Goal: Task Accomplishment & Management: Complete application form

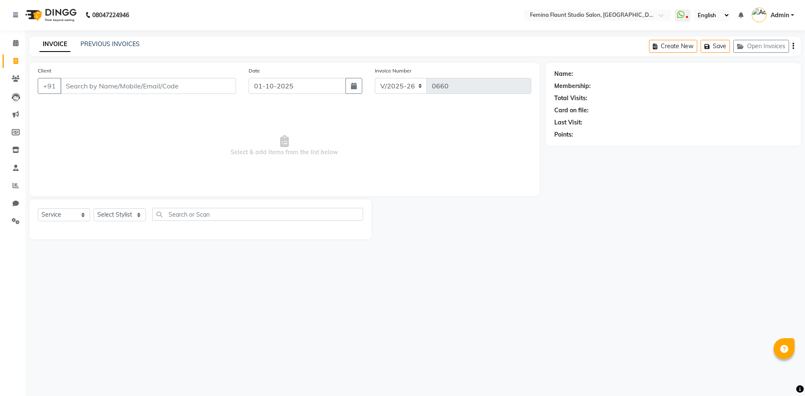
select select "8333"
select select "service"
click at [174, 216] on input "text" at bounding box center [257, 214] width 211 height 13
type input "aroma"
click at [139, 212] on select "Select Stylist Admin Durga [PERSON_NAME] [PERSON_NAME] Sri [PERSON_NAME] [PERSO…" at bounding box center [120, 214] width 52 height 13
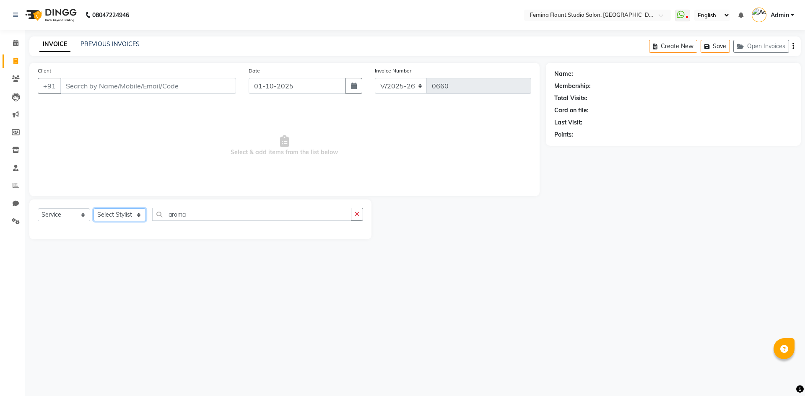
select select "80612"
click at [94, 208] on select "Select Stylist Admin Durga [PERSON_NAME] [PERSON_NAME] Sri [PERSON_NAME] [PERSO…" at bounding box center [120, 214] width 52 height 13
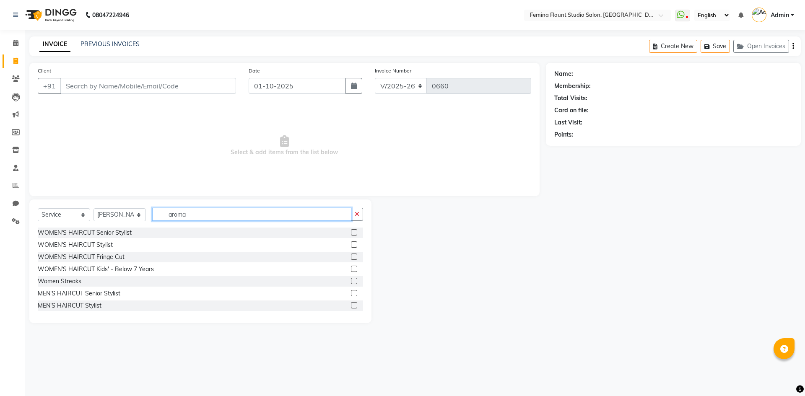
click at [206, 216] on input "aroma" at bounding box center [251, 214] width 199 height 13
type input "a"
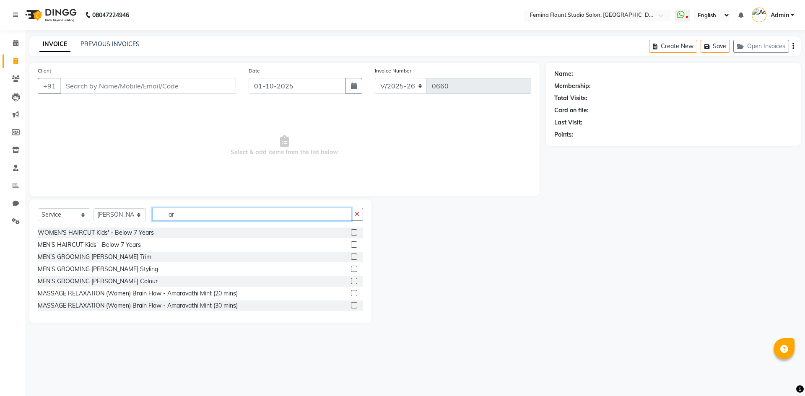
type input "a"
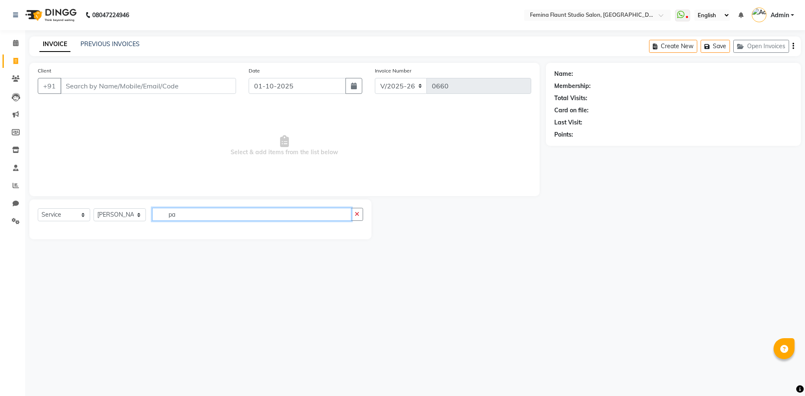
type input "p"
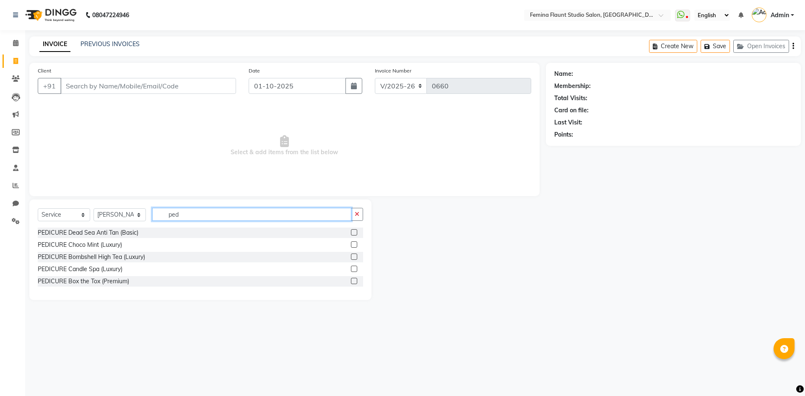
type input "ped"
click at [159, 91] on input "Client" at bounding box center [148, 86] width 176 height 16
click at [91, 84] on input "Client" at bounding box center [148, 86] width 176 height 16
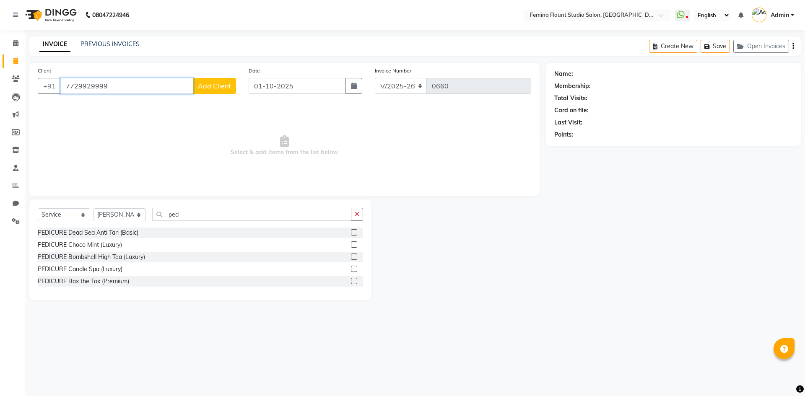
click at [117, 86] on input "7729929999" at bounding box center [126, 86] width 133 height 16
type input "7729929999"
click at [211, 85] on span "Add Client" at bounding box center [214, 86] width 33 height 8
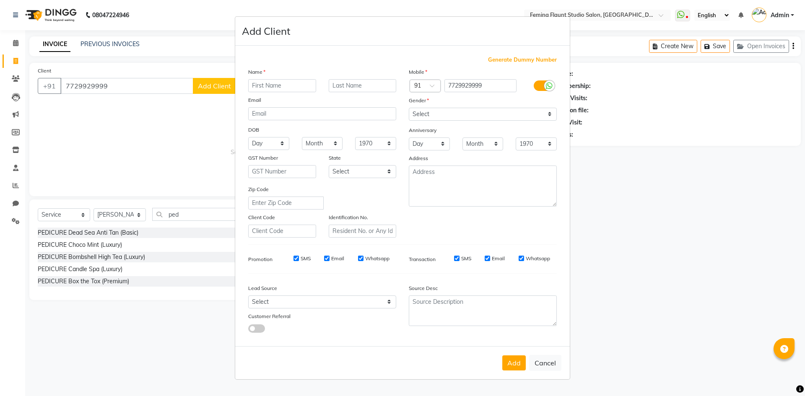
click at [286, 84] on input "text" at bounding box center [282, 85] width 68 height 13
click at [300, 85] on input "text" at bounding box center [282, 85] width 68 height 13
type input "[PERSON_NAME]"
click at [551, 115] on select "Select [DEMOGRAPHIC_DATA] [DEMOGRAPHIC_DATA] Other Prefer Not To Say" at bounding box center [483, 114] width 148 height 13
select select "[DEMOGRAPHIC_DATA]"
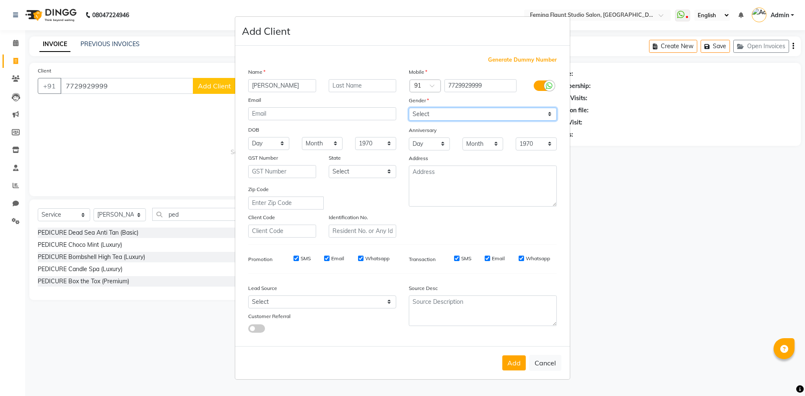
click at [409, 108] on select "Select [DEMOGRAPHIC_DATA] [DEMOGRAPHIC_DATA] Other Prefer Not To Say" at bounding box center [483, 114] width 148 height 13
click at [512, 363] on button "Add" at bounding box center [513, 363] width 23 height 15
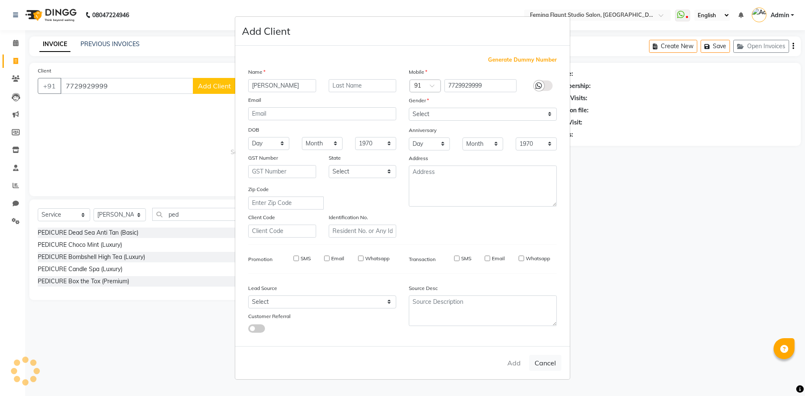
select select
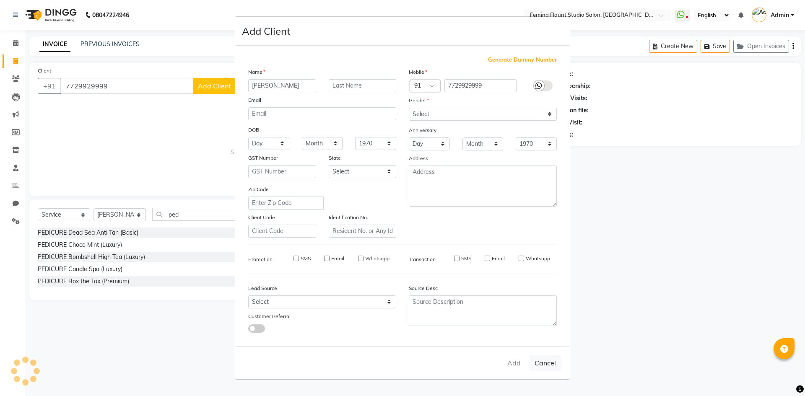
select select
checkbox input "false"
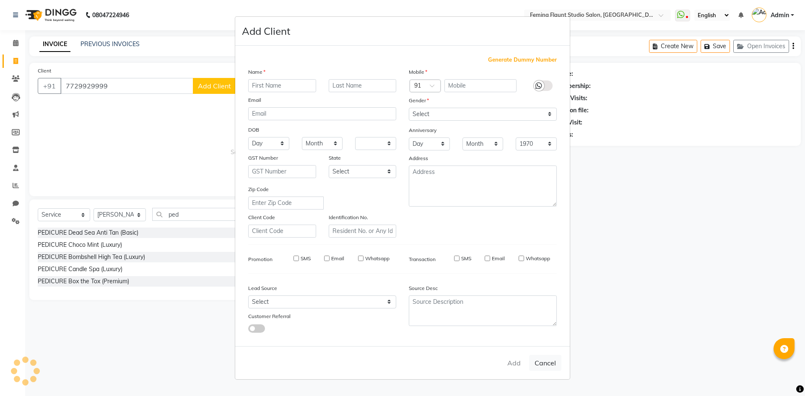
checkbox input "false"
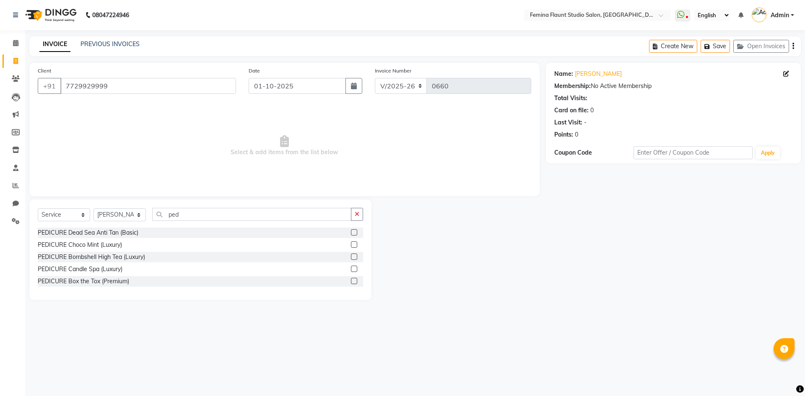
click at [352, 232] on label at bounding box center [354, 232] width 6 height 6
click at [352, 232] on input "checkbox" at bounding box center [353, 232] width 5 height 5
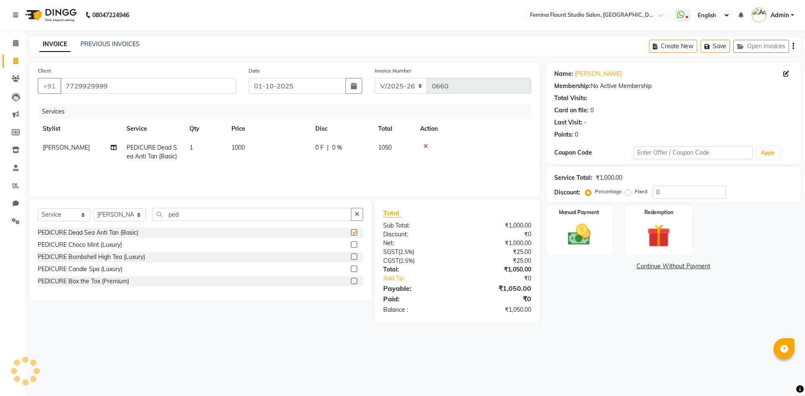
checkbox input "false"
click at [320, 146] on span "0 F" at bounding box center [319, 147] width 8 height 9
select select "80612"
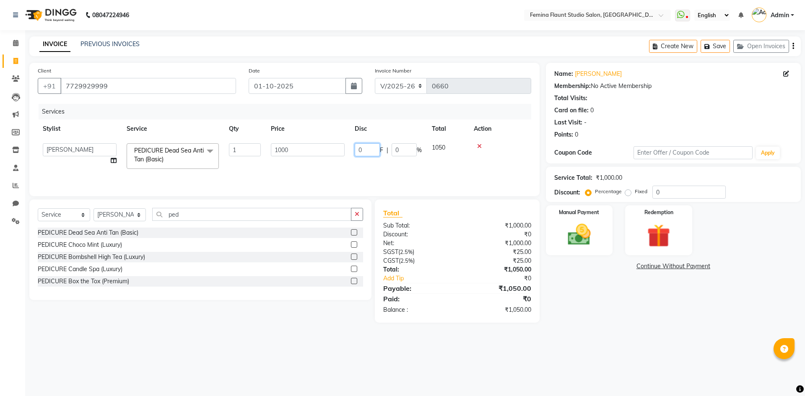
click at [373, 146] on input "0" at bounding box center [367, 149] width 25 height 13
type input "400"
click at [563, 353] on div "08047224946 Select Location × Femina Flaunt [GEOGRAPHIC_DATA] WhatsApp Status ✕…" at bounding box center [402, 198] width 805 height 396
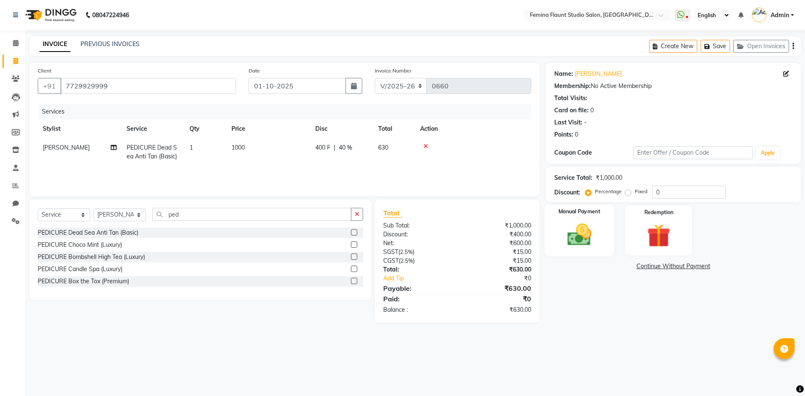
click at [594, 224] on img at bounding box center [579, 235] width 39 height 28
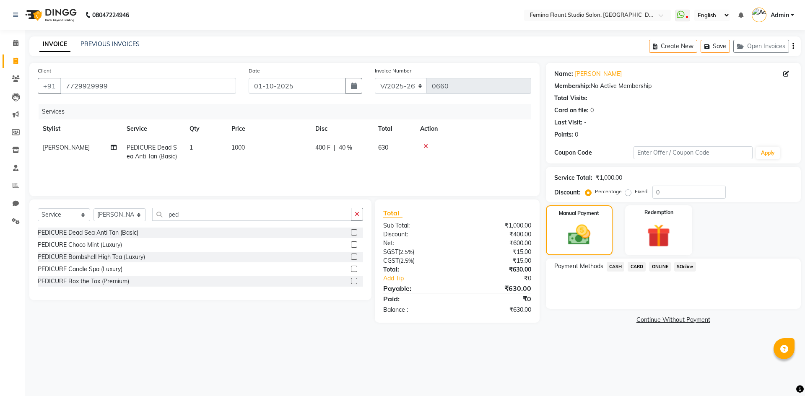
click at [663, 265] on span "ONLINE" at bounding box center [660, 267] width 22 height 10
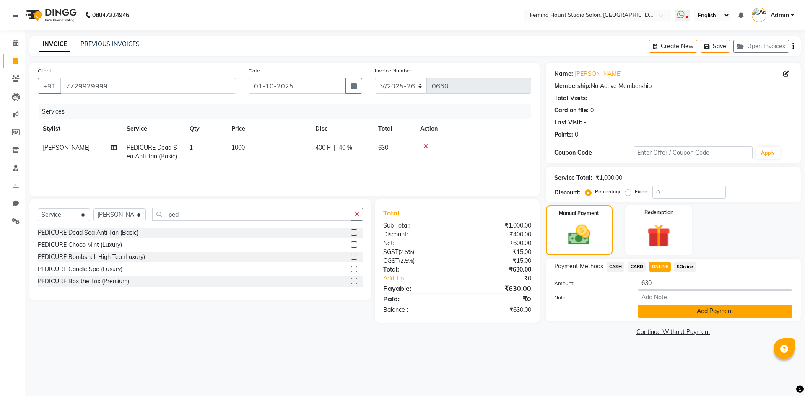
click at [682, 316] on button "Add Payment" at bounding box center [715, 311] width 155 height 13
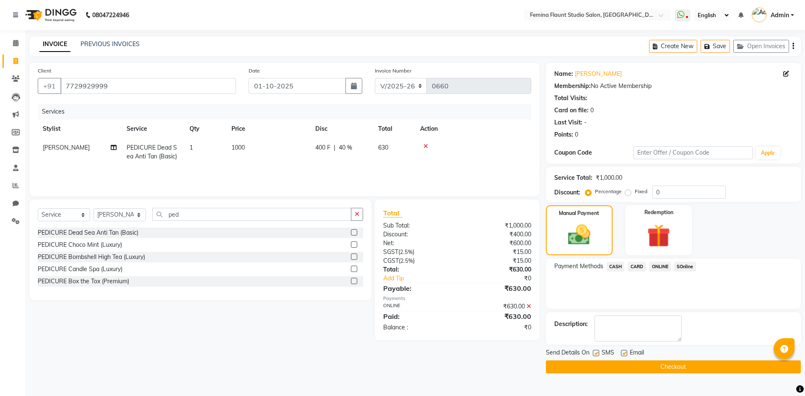
click at [644, 368] on button "Checkout" at bounding box center [673, 367] width 255 height 13
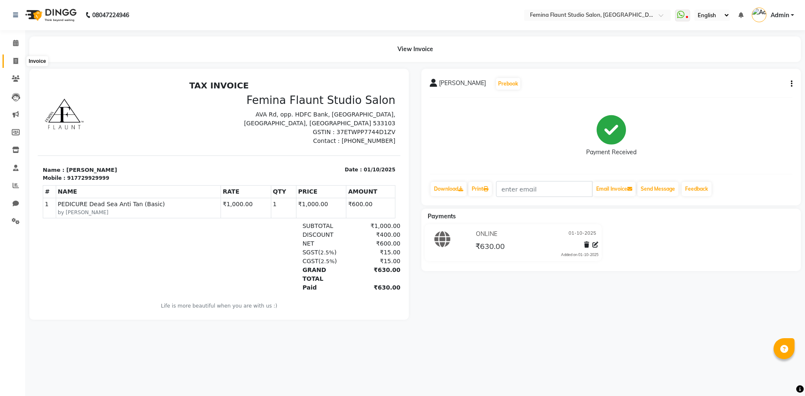
click at [17, 61] on icon at bounding box center [15, 61] width 5 height 6
select select "service"
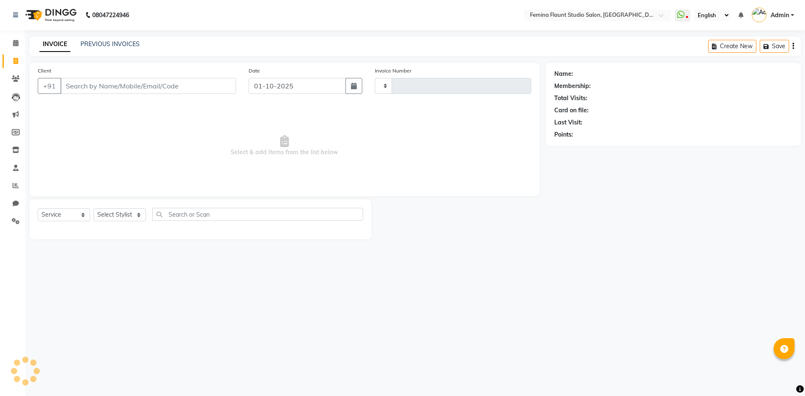
type input "0661"
select select "8333"
click at [166, 84] on input "Client" at bounding box center [148, 86] width 176 height 16
click at [138, 213] on select "Select Stylist Admin Durga [PERSON_NAME] [PERSON_NAME] Sri [PERSON_NAME] [PERSO…" at bounding box center [120, 214] width 52 height 13
click at [94, 208] on select "Select Stylist Admin Durga [PERSON_NAME] [PERSON_NAME] Sri [PERSON_NAME] [PERSO…" at bounding box center [120, 214] width 52 height 13
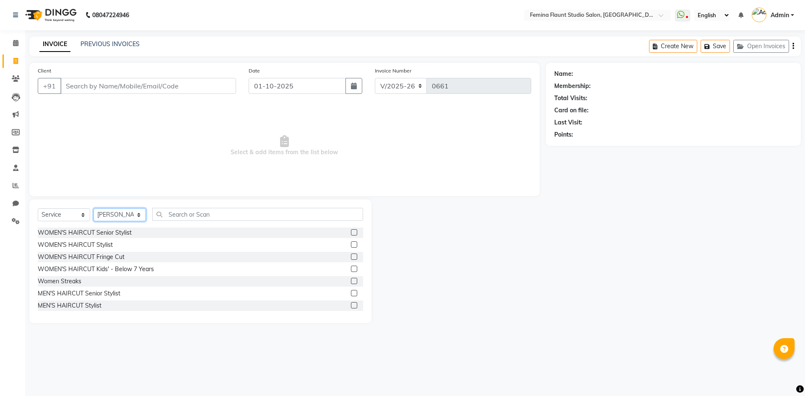
click at [137, 217] on select "Select Stylist Admin Durga [PERSON_NAME] [PERSON_NAME] Sri [PERSON_NAME] [PERSO…" at bounding box center [120, 214] width 52 height 13
select select "83818"
click at [94, 208] on select "Select Stylist Admin Durga [PERSON_NAME] [PERSON_NAME] Sri [PERSON_NAME] [PERSO…" at bounding box center [120, 214] width 52 height 13
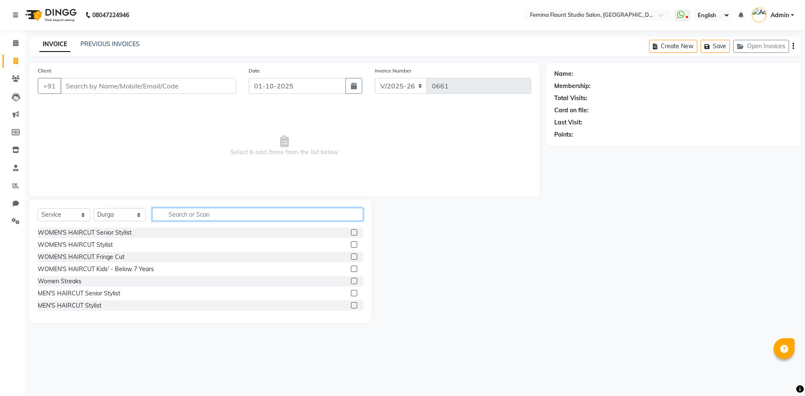
click at [174, 211] on input "text" at bounding box center [257, 214] width 211 height 13
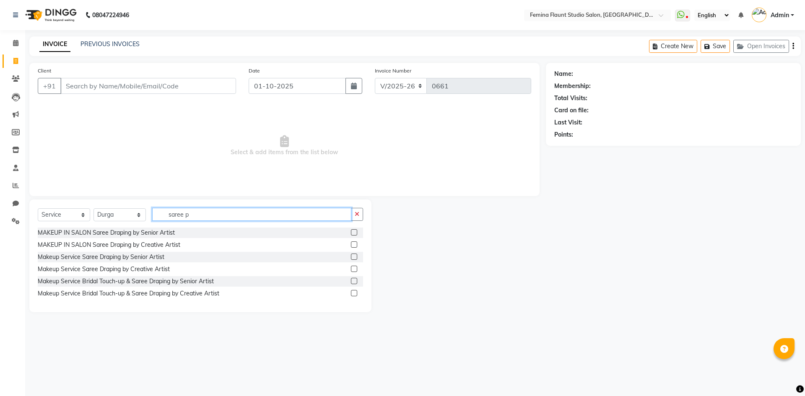
type input "saree p"
click at [356, 257] on label at bounding box center [354, 257] width 6 height 6
click at [356, 257] on input "checkbox" at bounding box center [353, 257] width 5 height 5
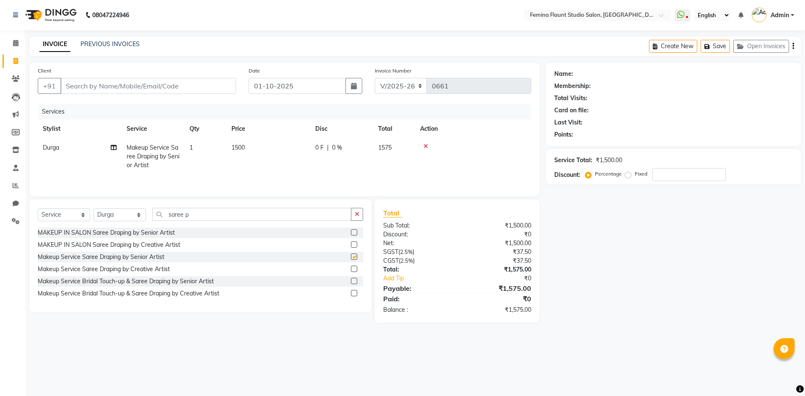
checkbox input "false"
click at [358, 216] on icon "button" at bounding box center [357, 214] width 5 height 6
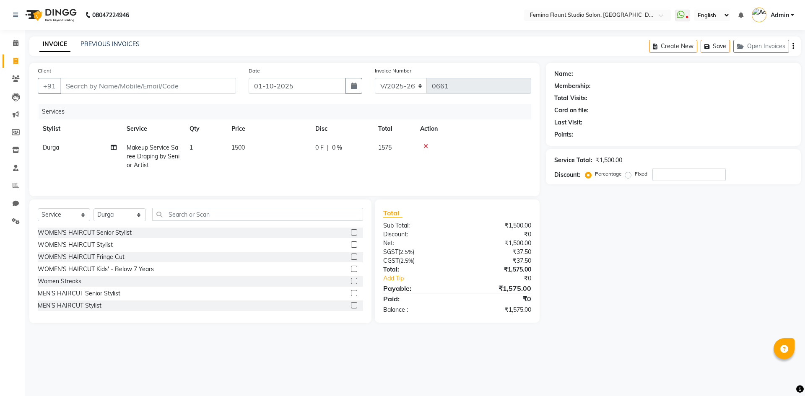
click at [321, 147] on span "0 F" at bounding box center [319, 147] width 8 height 9
select select "83818"
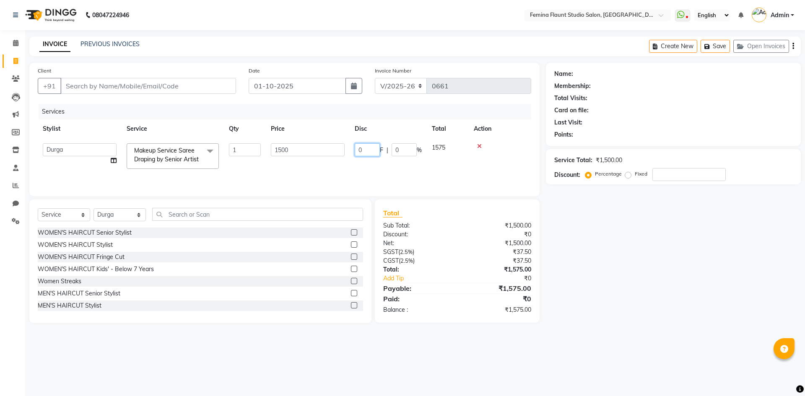
drag, startPoint x: 362, startPoint y: 151, endPoint x: 367, endPoint y: 151, distance: 5.0
click at [364, 151] on input "0" at bounding box center [367, 149] width 25 height 13
type input "700"
click at [637, 244] on div "Name: Membership: Total Visits: Card on file: Last Visit: Points: Service Total…" at bounding box center [676, 193] width 261 height 260
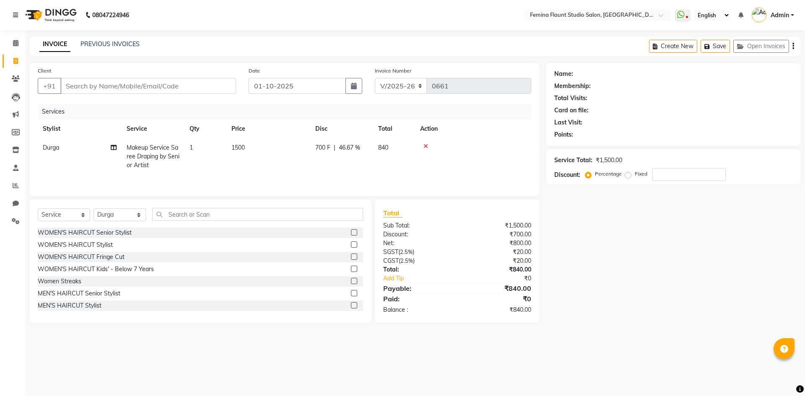
click at [253, 150] on td "1500" at bounding box center [268, 156] width 84 height 36
select select "83818"
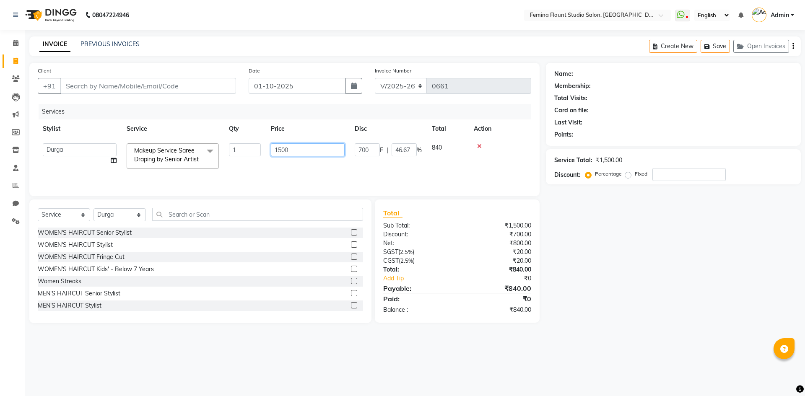
click at [296, 151] on input "1500" at bounding box center [308, 149] width 74 height 13
type input "1"
type input "700"
click at [636, 302] on div "Name: Membership: Total Visits: Card on file: Last Visit: Points: Service Total…" at bounding box center [676, 193] width 261 height 260
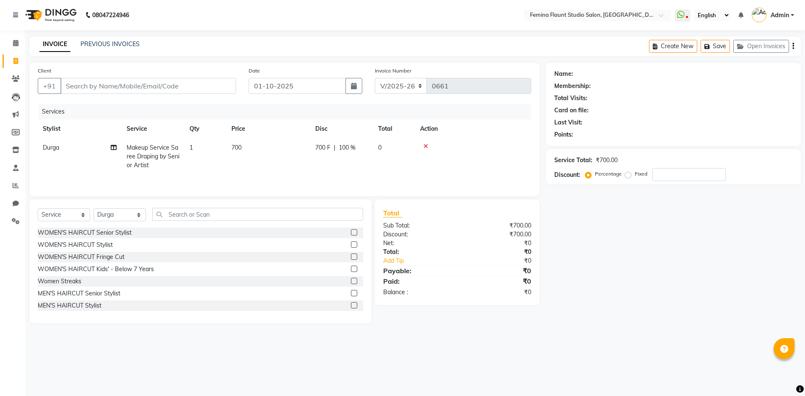
click at [334, 146] on div "700 F | 100 %" at bounding box center [341, 147] width 53 height 9
select select "83818"
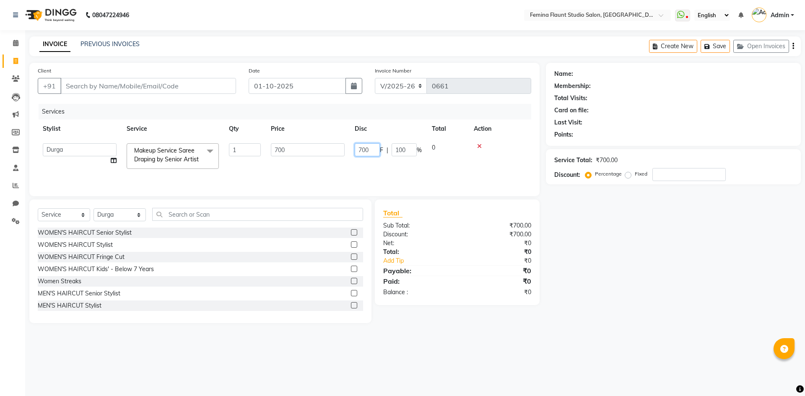
click at [379, 149] on input "700" at bounding box center [367, 149] width 25 height 13
type input "7"
drag, startPoint x: 630, startPoint y: 243, endPoint x: 612, endPoint y: 232, distance: 20.7
click at [630, 243] on div "Name: Membership: Total Visits: Card on file: Last Visit: Points: Service Total…" at bounding box center [676, 193] width 261 height 260
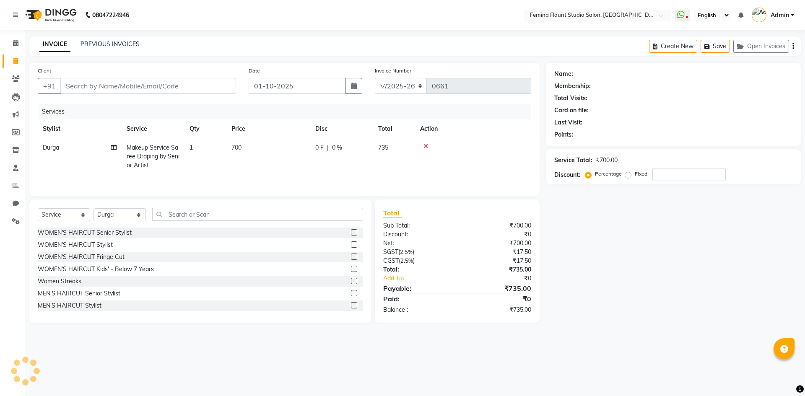
click at [254, 149] on td "700" at bounding box center [268, 156] width 84 height 36
select select "83818"
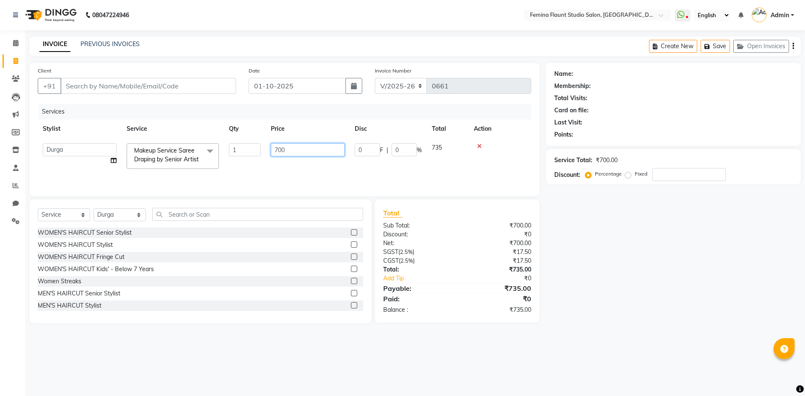
click at [299, 148] on input "700" at bounding box center [308, 149] width 74 height 13
type input "7"
type input "1500"
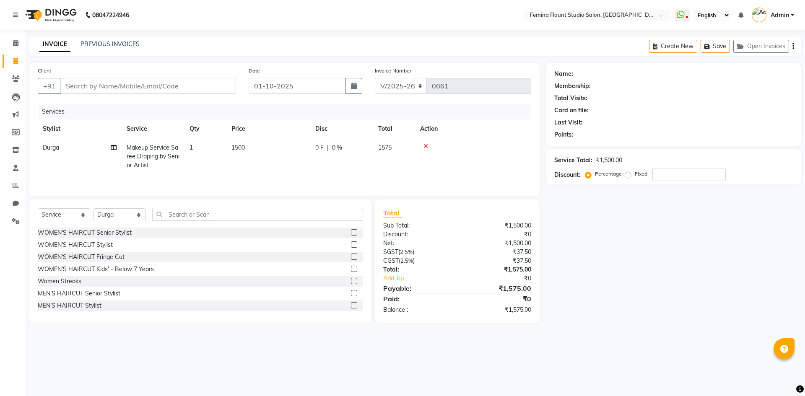
click at [629, 233] on div "Name: Membership: Total Visits: Card on file: Last Visit: Points: Service Total…" at bounding box center [676, 193] width 261 height 260
click at [318, 145] on span "0 F" at bounding box center [319, 147] width 8 height 9
select select "83818"
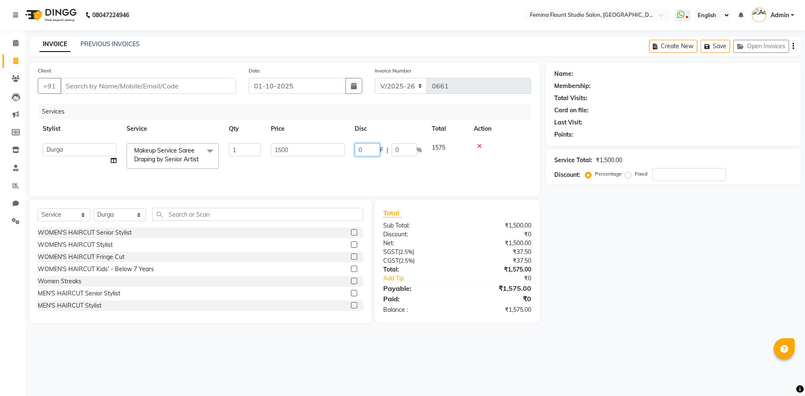
click at [370, 151] on input "0" at bounding box center [367, 149] width 25 height 13
type input "765"
click at [666, 296] on div "Name: Membership: Total Visits: Card on file: Last Visit: Points: Service Total…" at bounding box center [676, 193] width 261 height 260
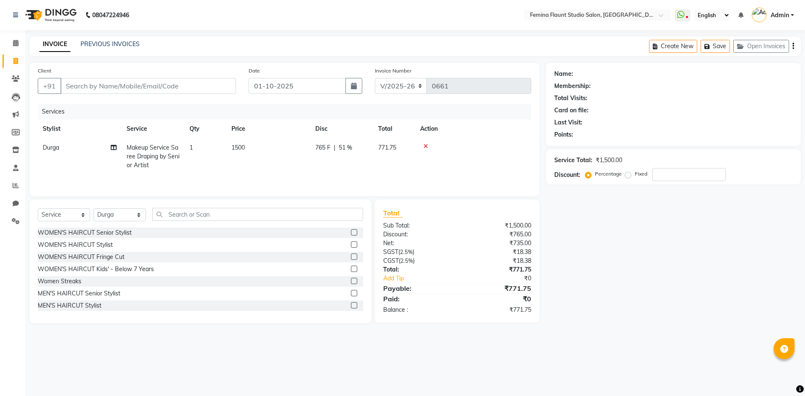
click at [326, 148] on span "765 F" at bounding box center [322, 147] width 15 height 9
select select "83818"
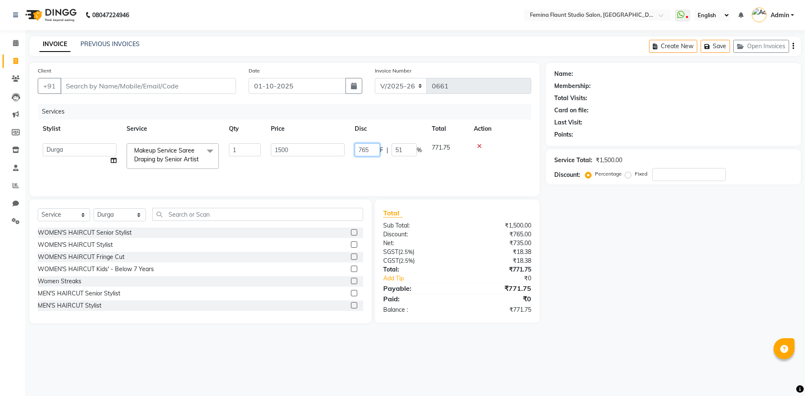
click at [375, 149] on input "765" at bounding box center [367, 149] width 25 height 13
type input "770"
click at [589, 281] on div "Name: Membership: Total Visits: Card on file: Last Visit: Points: Service Total…" at bounding box center [676, 193] width 261 height 260
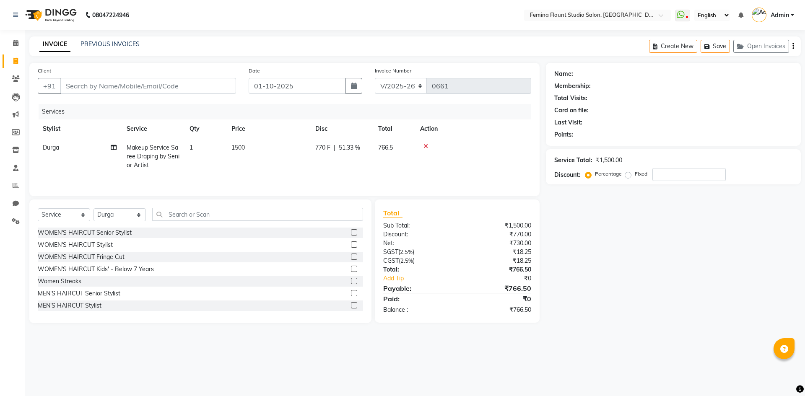
click at [326, 147] on span "770 F" at bounding box center [322, 147] width 15 height 9
select select "83818"
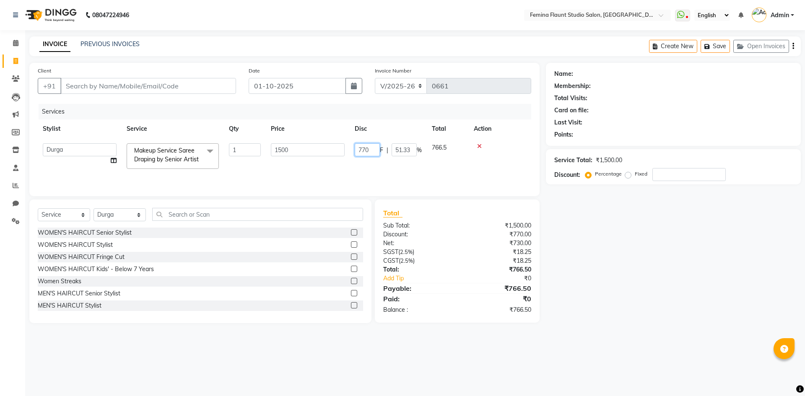
click at [372, 152] on input "770" at bounding box center [367, 149] width 25 height 13
type input "780"
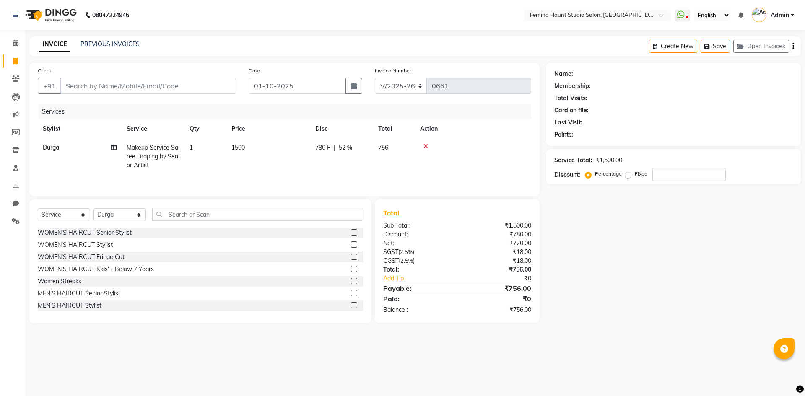
click at [651, 252] on div "Name: Membership: Total Visits: Card on file: Last Visit: Points: Service Total…" at bounding box center [676, 193] width 261 height 260
click at [328, 144] on span "780 F" at bounding box center [322, 147] width 15 height 9
select select "83818"
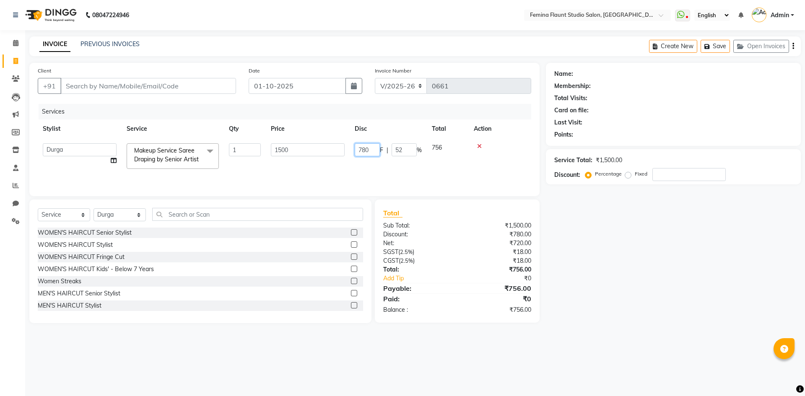
click at [373, 146] on input "780" at bounding box center [367, 149] width 25 height 13
type input "7"
type input "800"
click at [631, 289] on div "Name: Membership: Total Visits: Card on file: Last Visit: Points: Service Total…" at bounding box center [676, 193] width 261 height 260
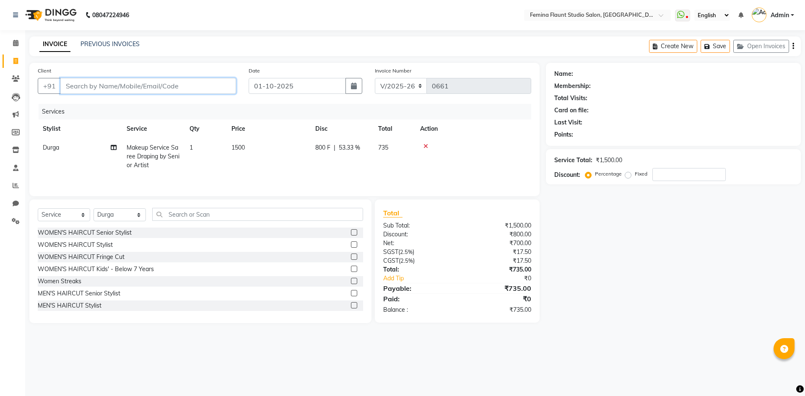
click at [188, 91] on input "Client" at bounding box center [148, 86] width 176 height 16
type input "7"
type input "0"
type input "7989540261"
click at [224, 90] on button "Add Client" at bounding box center [214, 86] width 43 height 16
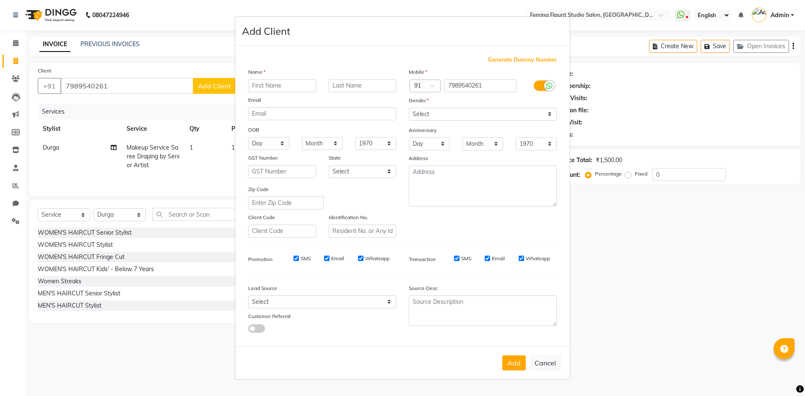
click at [299, 83] on input "text" at bounding box center [282, 85] width 68 height 13
type input "s"
type input "Sruthi"
click at [376, 86] on input "text" at bounding box center [363, 85] width 68 height 13
type input "s"
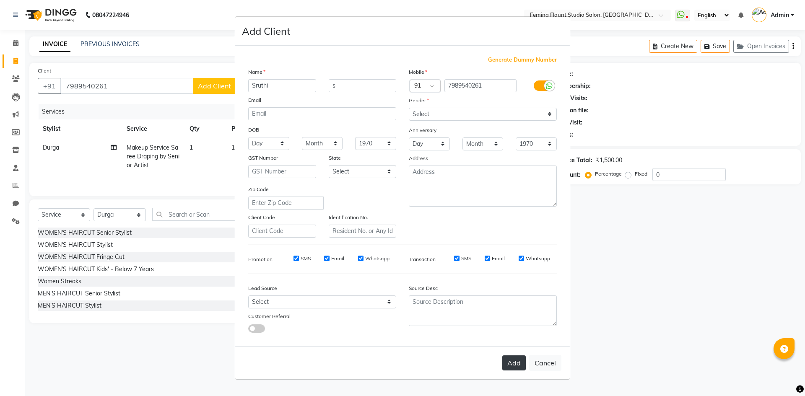
click at [511, 362] on button "Add" at bounding box center [513, 363] width 23 height 15
click at [517, 366] on button "Add" at bounding box center [513, 363] width 23 height 15
click at [518, 365] on button "Add" at bounding box center [513, 363] width 23 height 15
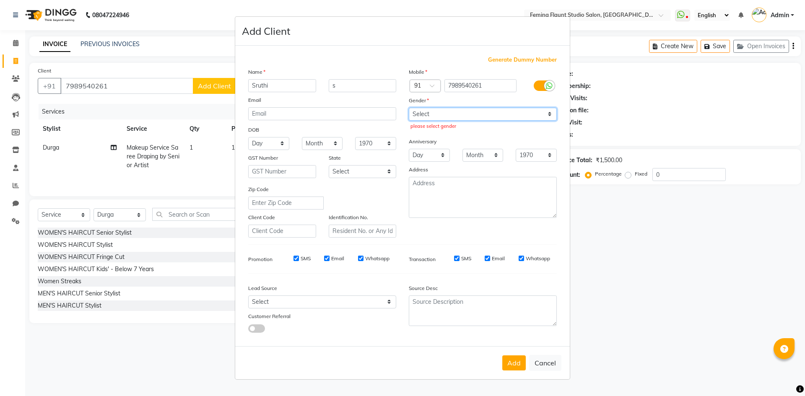
click at [551, 112] on select "Select [DEMOGRAPHIC_DATA] [DEMOGRAPHIC_DATA] Other Prefer Not To Say" at bounding box center [483, 114] width 148 height 13
select select "[DEMOGRAPHIC_DATA]"
click at [409, 108] on select "Select [DEMOGRAPHIC_DATA] [DEMOGRAPHIC_DATA] Other Prefer Not To Say" at bounding box center [483, 114] width 148 height 13
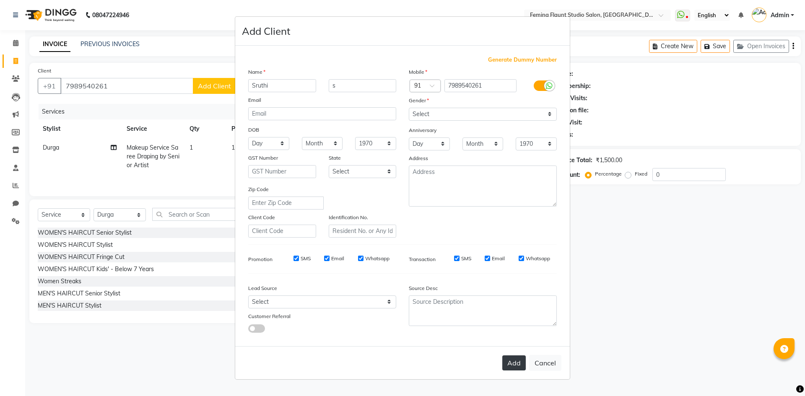
click at [517, 365] on button "Add" at bounding box center [513, 363] width 23 height 15
select select
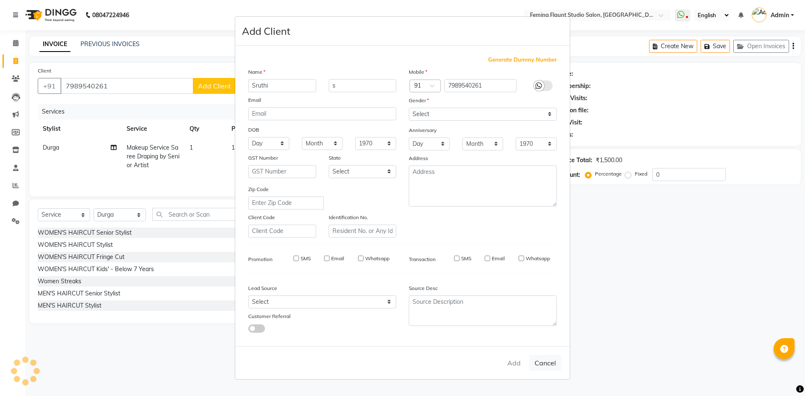
select select
checkbox input "false"
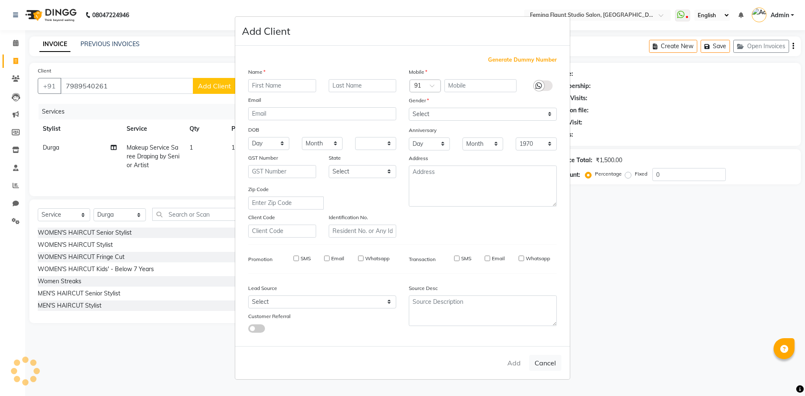
checkbox input "false"
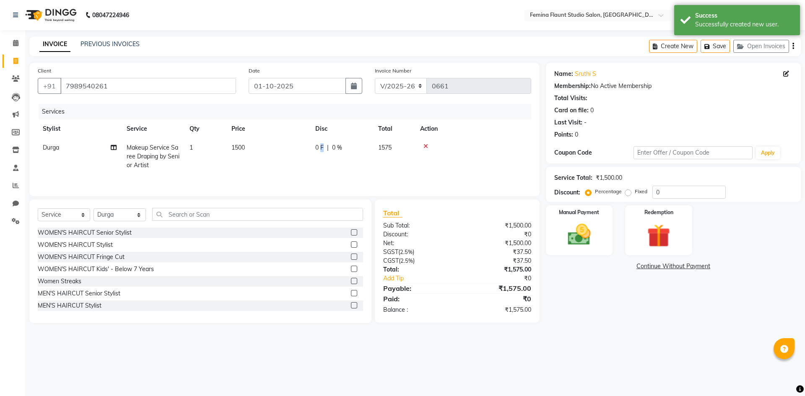
click at [322, 149] on span "0 F" at bounding box center [319, 147] width 8 height 9
select select "83818"
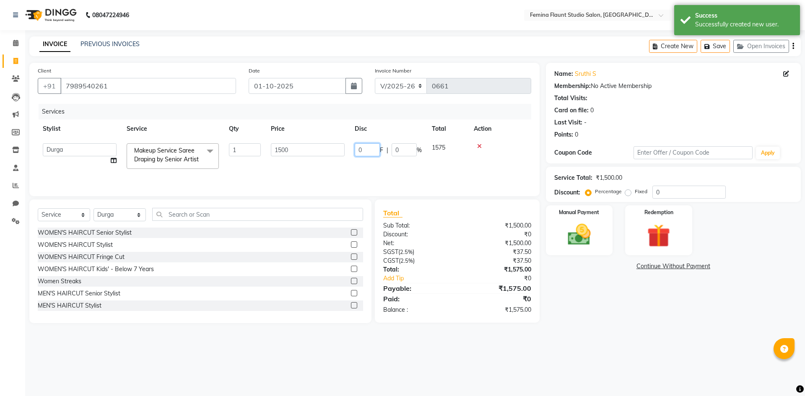
click at [373, 148] on input "0" at bounding box center [367, 149] width 25 height 13
type input "800"
click at [597, 314] on div "Name: Sruthi S Membership: No Active Membership Total Visits: Card on file: 0 L…" at bounding box center [676, 193] width 261 height 260
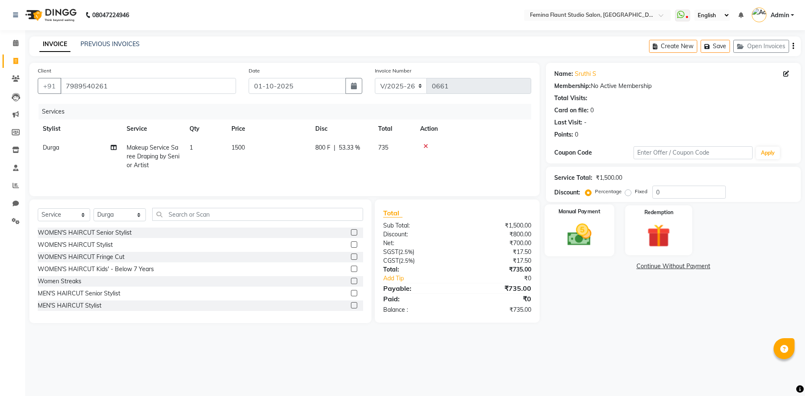
click at [578, 230] on img at bounding box center [579, 235] width 39 height 28
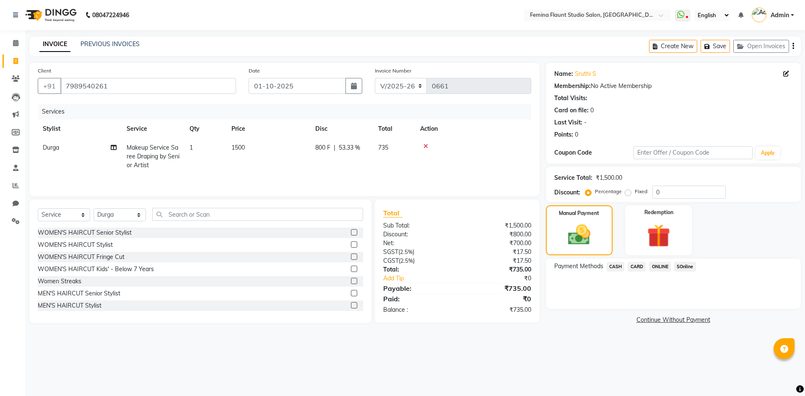
click at [689, 267] on span "SOnline" at bounding box center [685, 267] width 22 height 10
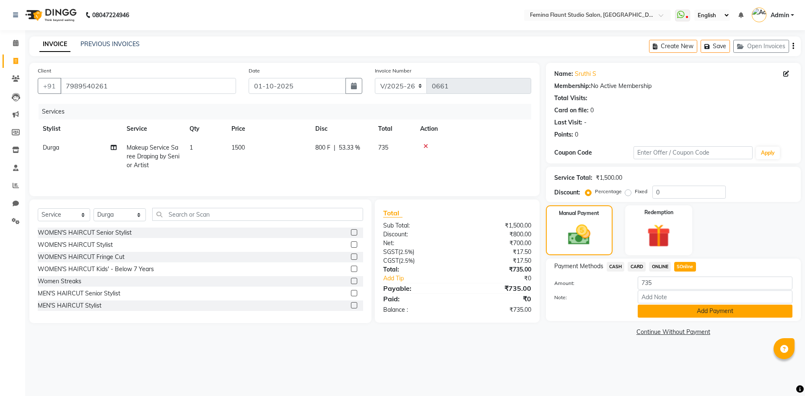
click at [710, 312] on button "Add Payment" at bounding box center [715, 311] width 155 height 13
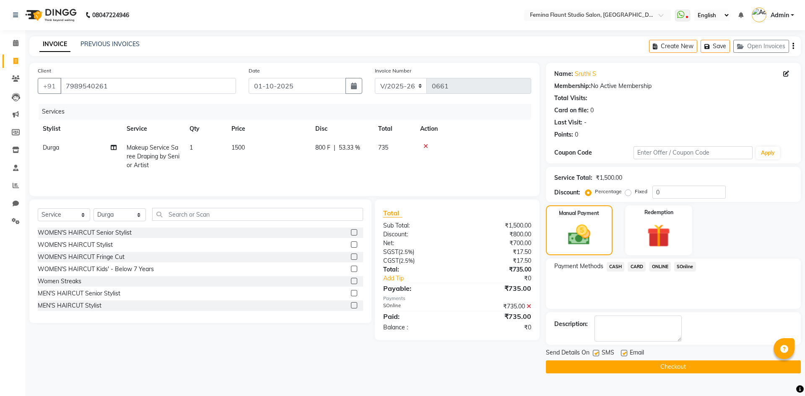
click at [706, 368] on button "Checkout" at bounding box center [673, 367] width 255 height 13
